Goal: Navigation & Orientation: Find specific page/section

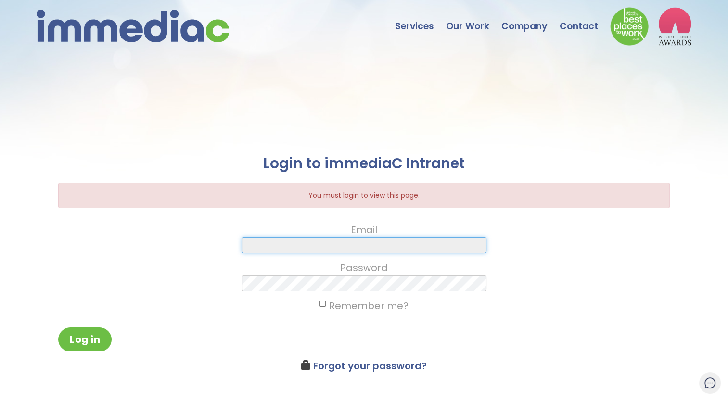
click at [377, 245] on input "Email" at bounding box center [363, 245] width 244 height 16
type input "jordan.e.archibald@gmail.com"
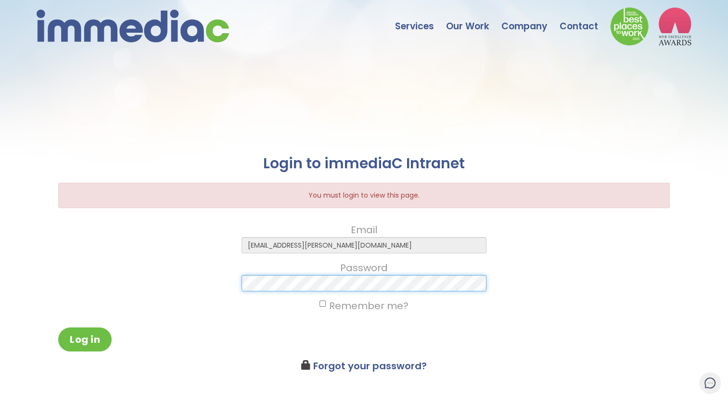
click at [58, 327] on button "Log in" at bounding box center [84, 339] width 53 height 24
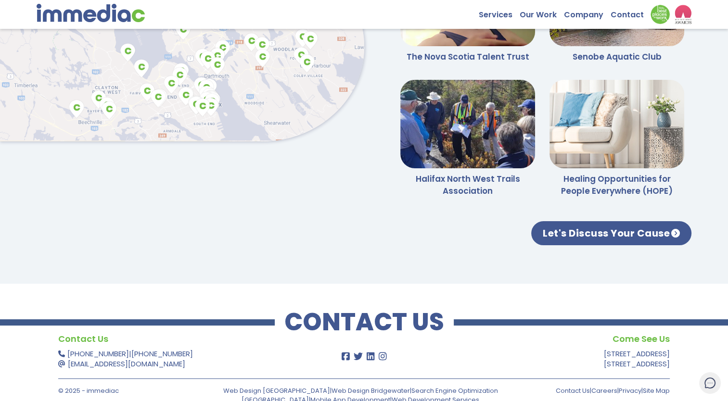
scroll to position [2302, 0]
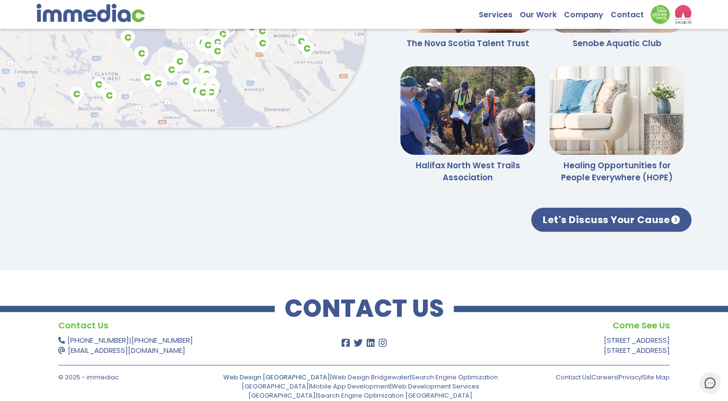
click at [235, 374] on link "Web Design [GEOGRAPHIC_DATA]" at bounding box center [276, 377] width 107 height 9
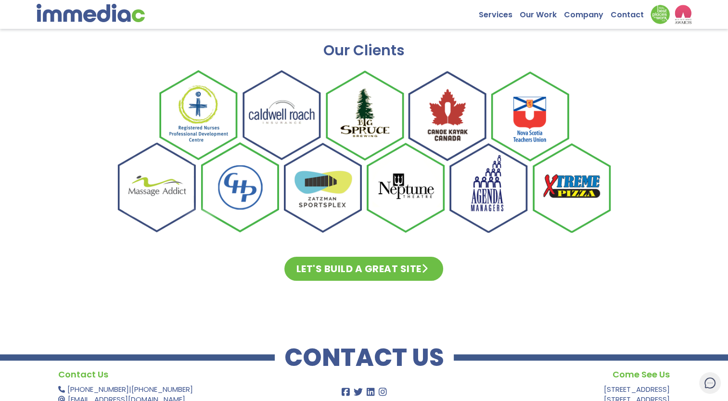
scroll to position [999, 0]
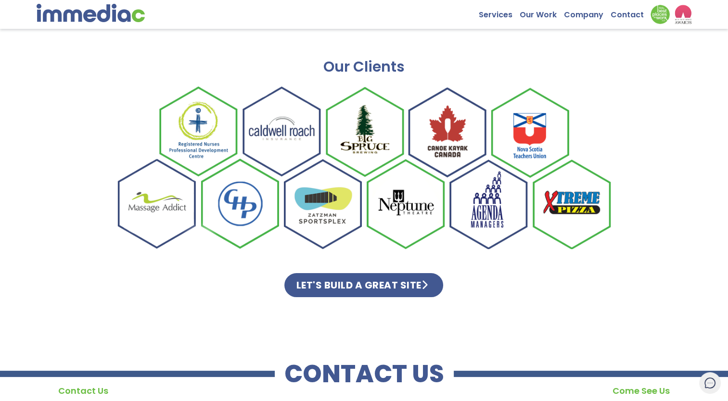
click at [358, 273] on link "LET'S BUILD A GREAT SITE" at bounding box center [363, 285] width 159 height 24
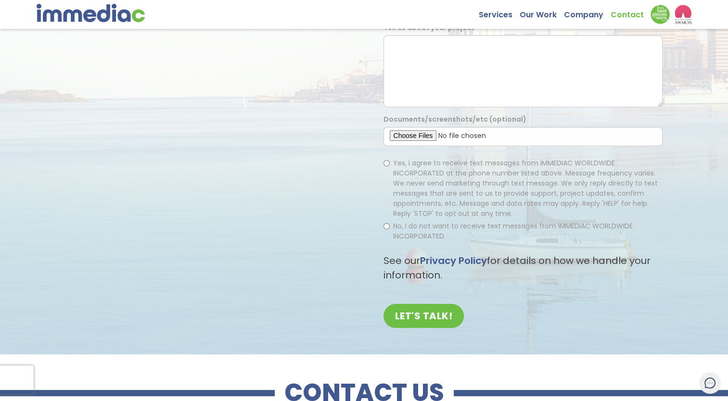
scroll to position [234, 0]
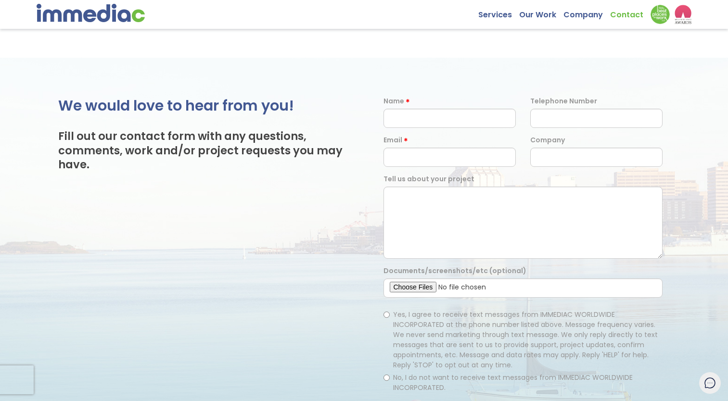
scroll to position [234, 0]
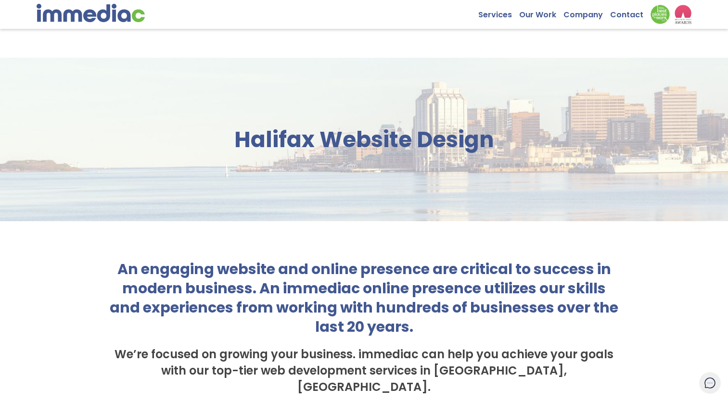
scroll to position [999, 0]
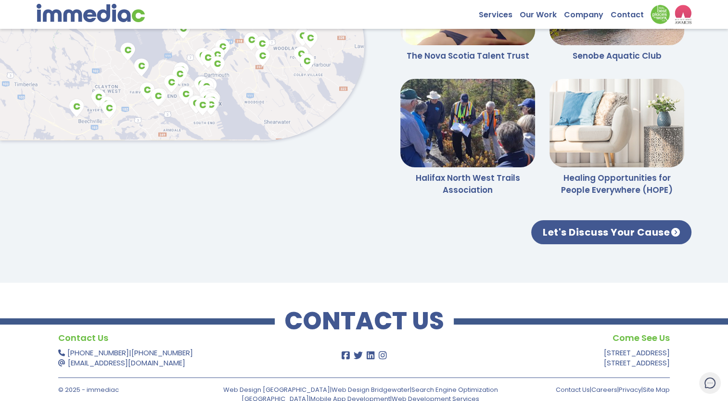
scroll to position [2302, 0]
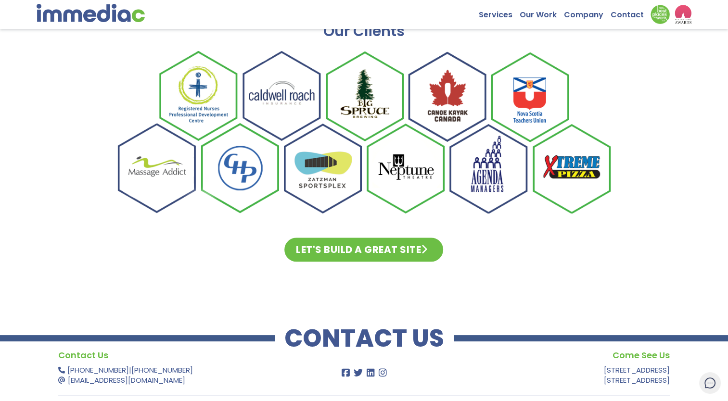
scroll to position [1047, 0]
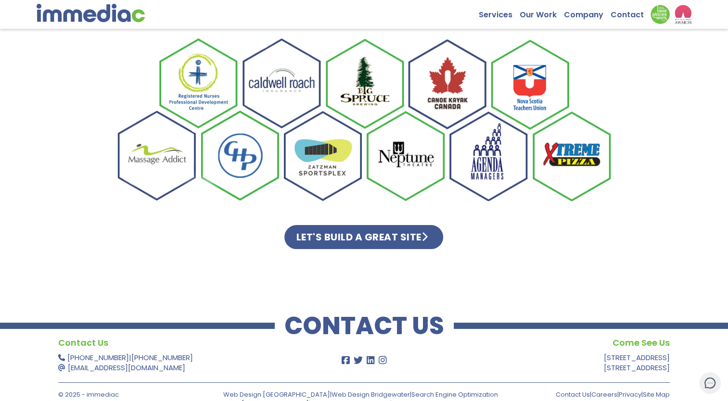
click at [352, 225] on link "LET'S BUILD A GREAT SITE" at bounding box center [363, 237] width 159 height 24
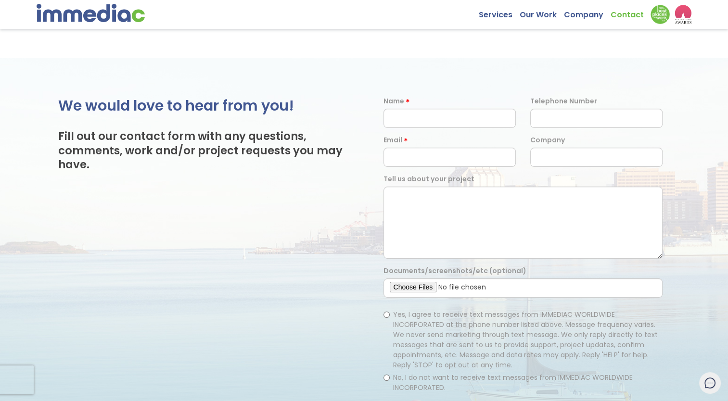
scroll to position [234, 0]
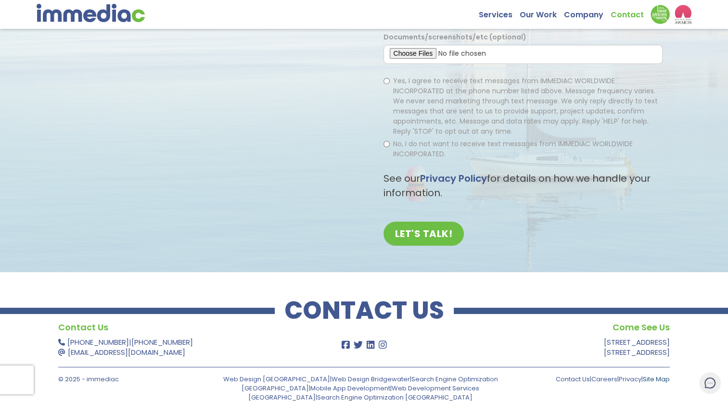
click at [659, 376] on link "Site Map" at bounding box center [655, 379] width 27 height 9
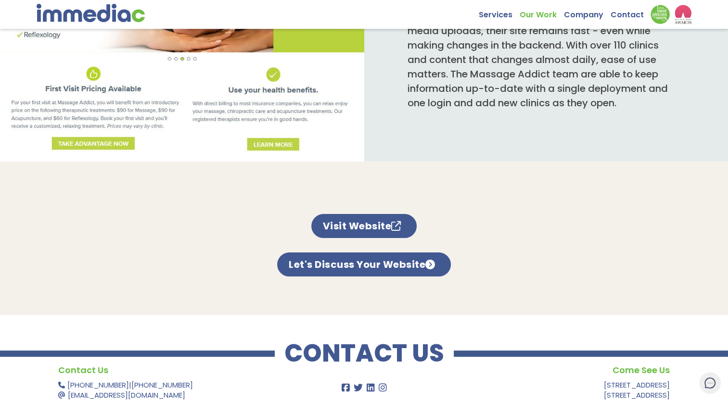
scroll to position [643, 0]
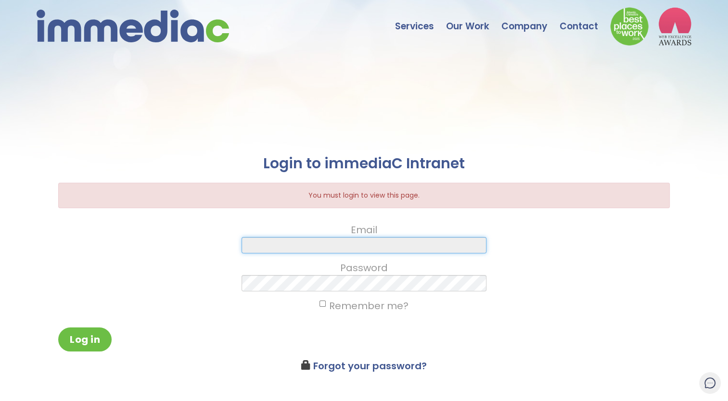
click at [291, 245] on input "Email" at bounding box center [363, 245] width 244 height 16
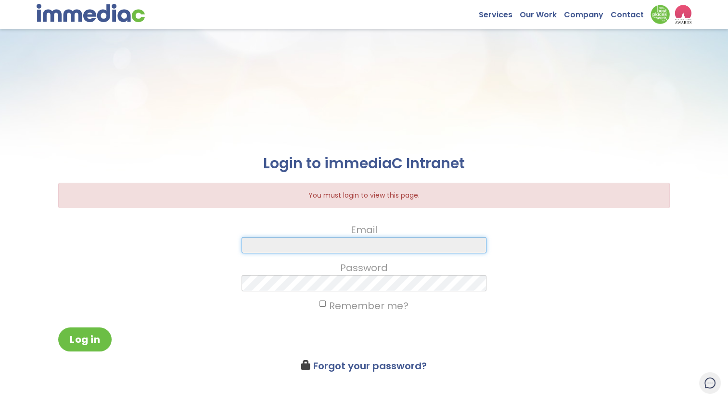
scroll to position [48, 0]
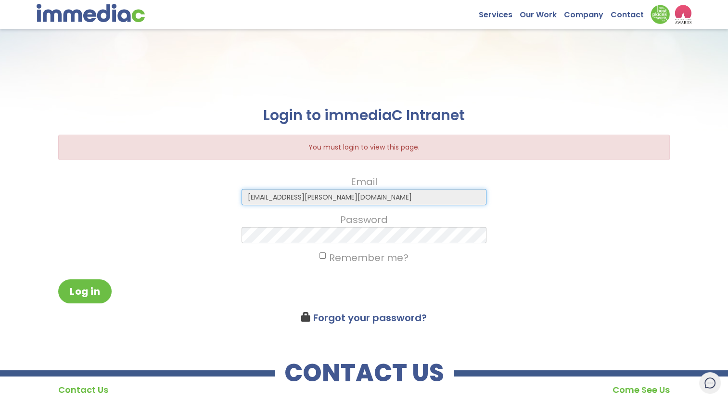
type input "jordan.e.archibald@gmail.com"
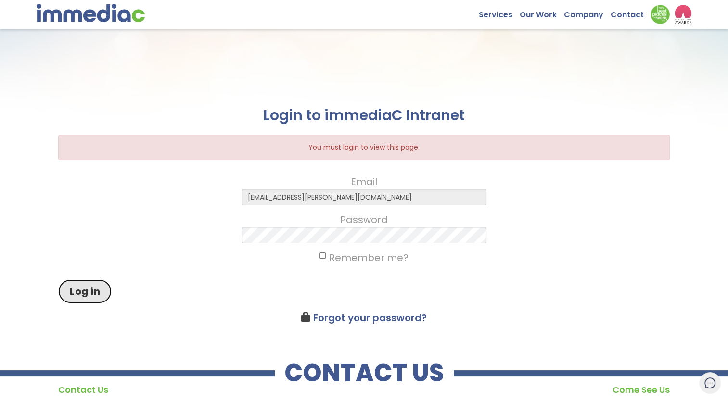
click at [85, 302] on button "Log in" at bounding box center [84, 291] width 53 height 24
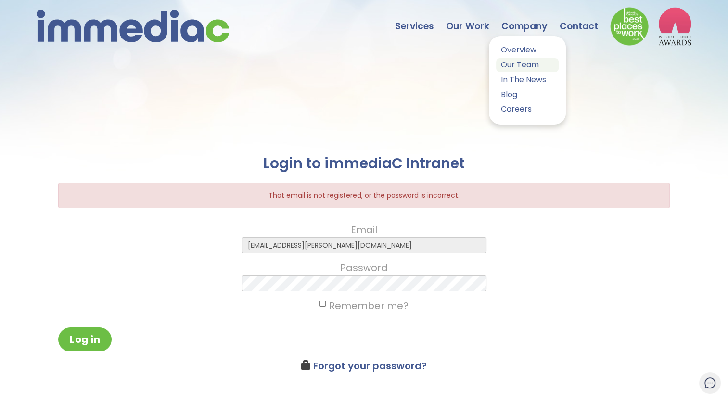
click at [529, 70] on link "Our Team" at bounding box center [527, 65] width 63 height 14
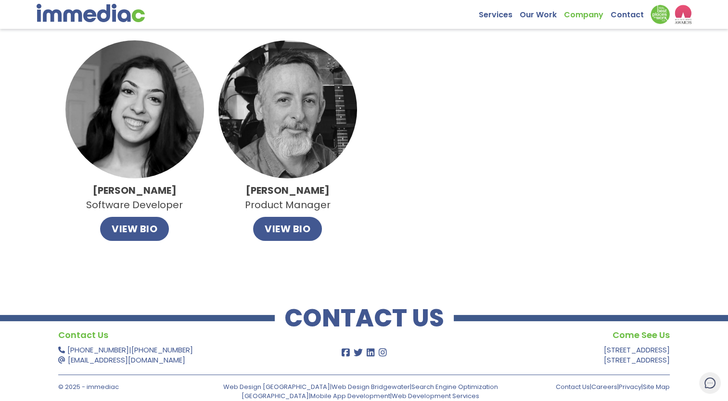
scroll to position [793, 0]
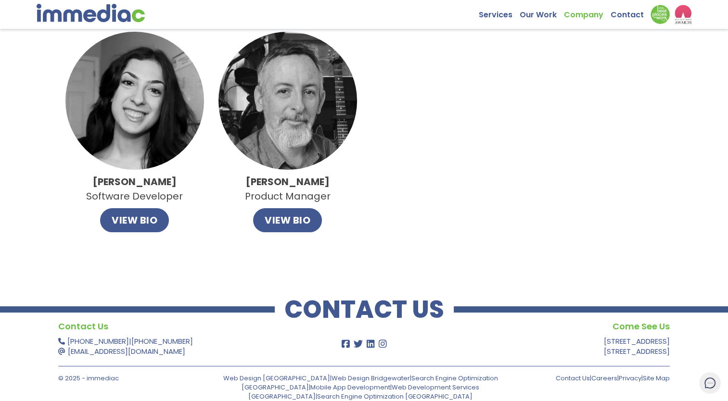
click at [361, 314] on h2 "CONTACT US" at bounding box center [364, 309] width 179 height 19
click at [265, 378] on link "Web Design [GEOGRAPHIC_DATA]" at bounding box center [276, 378] width 107 height 9
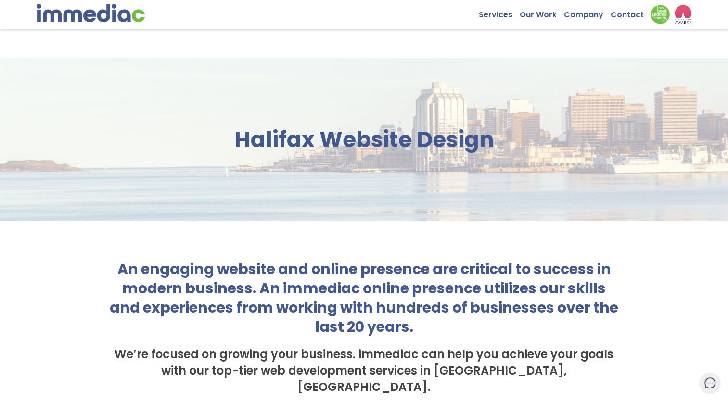
scroll to position [190, 0]
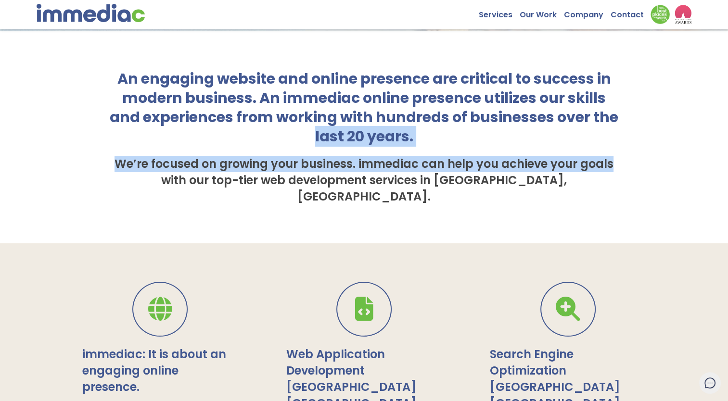
drag, startPoint x: 723, startPoint y: 116, endPoint x: 718, endPoint y: 162, distance: 45.5
click at [718, 162] on div "An engaging website and online presence are critical to success in modern busin…" at bounding box center [364, 137] width 728 height 213
copy div "last 20 years. We’re focused on growing your business. immediac can help you ac…"
click at [650, 160] on div "An engaging website and online presence are critical to success in modern busin…" at bounding box center [363, 137] width 611 height 136
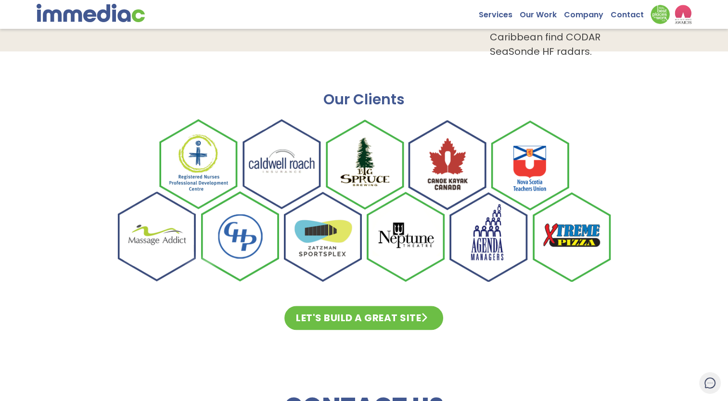
scroll to position [1047, 0]
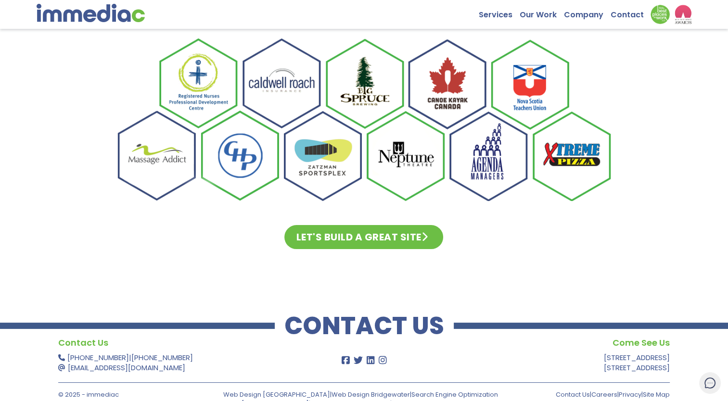
click at [492, 140] on img at bounding box center [363, 119] width 495 height 163
click at [385, 154] on img at bounding box center [363, 119] width 495 height 163
click at [648, 390] on link "Site Map" at bounding box center [655, 394] width 27 height 9
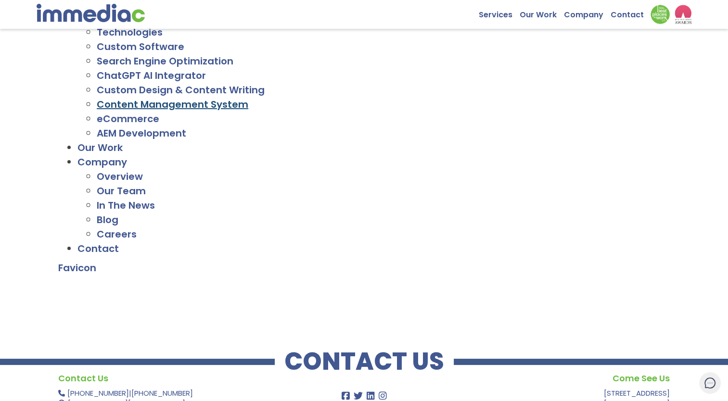
scroll to position [203, 0]
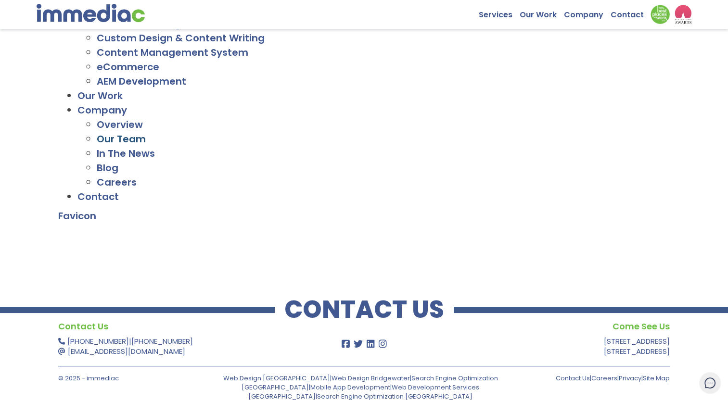
click at [129, 136] on link "Our Team" at bounding box center [121, 138] width 49 height 13
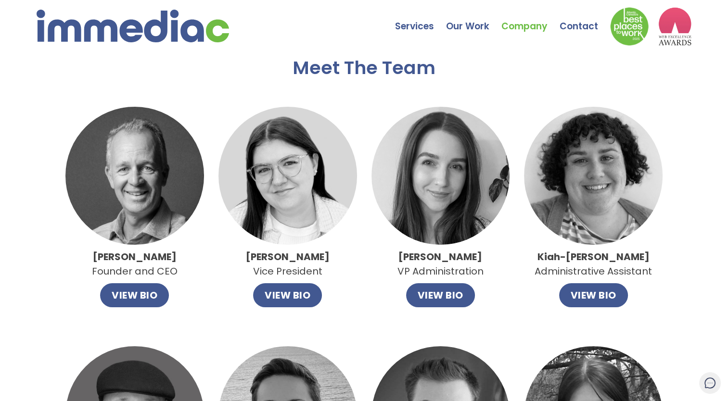
scroll to position [48, 0]
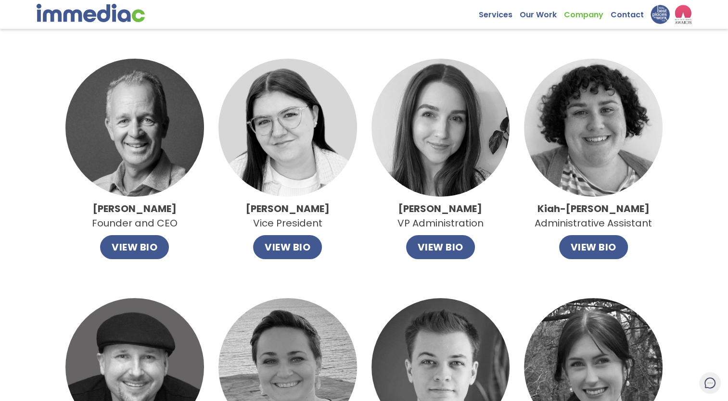
click at [663, 17] on img at bounding box center [659, 14] width 19 height 19
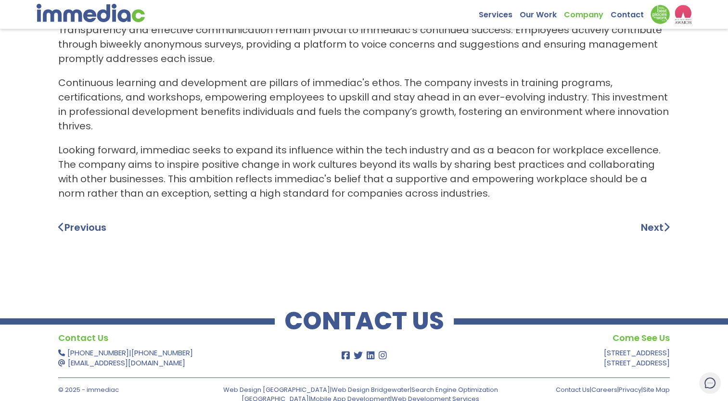
scroll to position [348, 0]
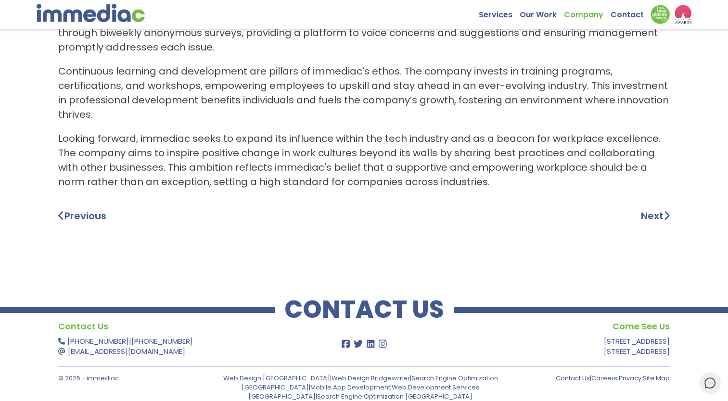
click at [77, 326] on h4 "Contact Us" at bounding box center [182, 326] width 248 height 14
click at [390, 383] on link "Mobile App Development" at bounding box center [350, 387] width 80 height 9
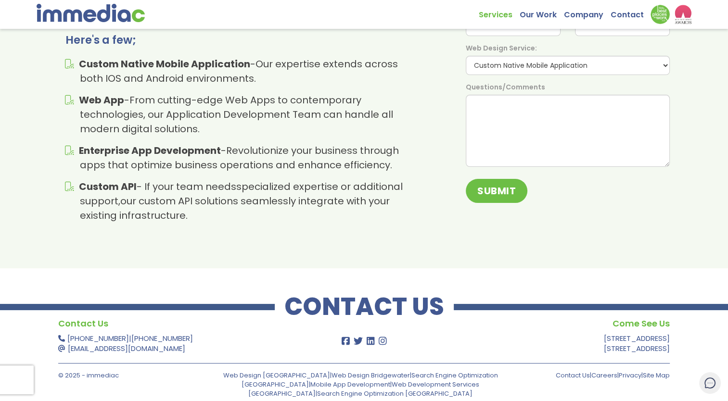
scroll to position [1093, 0]
